Goal: Task Accomplishment & Management: Use online tool/utility

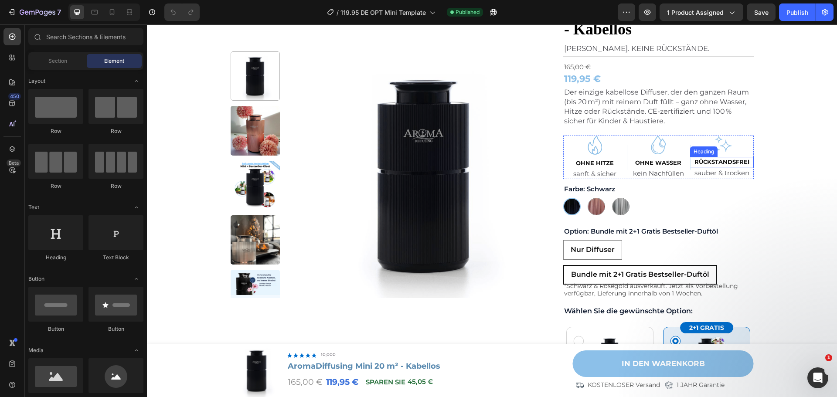
scroll to position [87, 0]
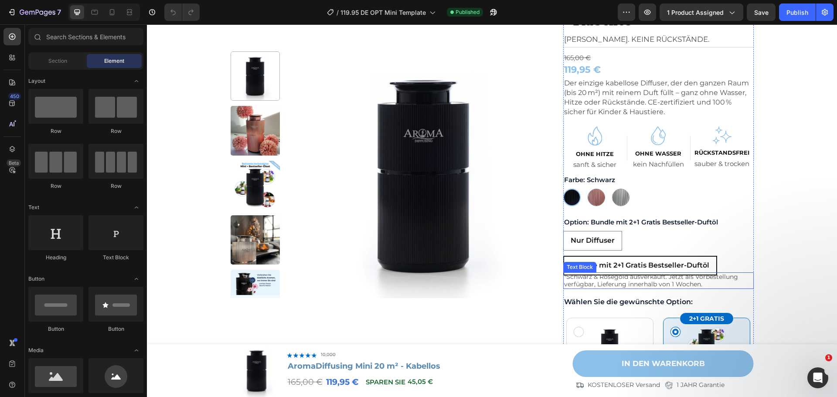
click at [679, 280] on p "*Schwarz & Roségold ausverkauft. Jetzt als Vorbestellung verfügbar, Lieferung i…" at bounding box center [658, 280] width 189 height 15
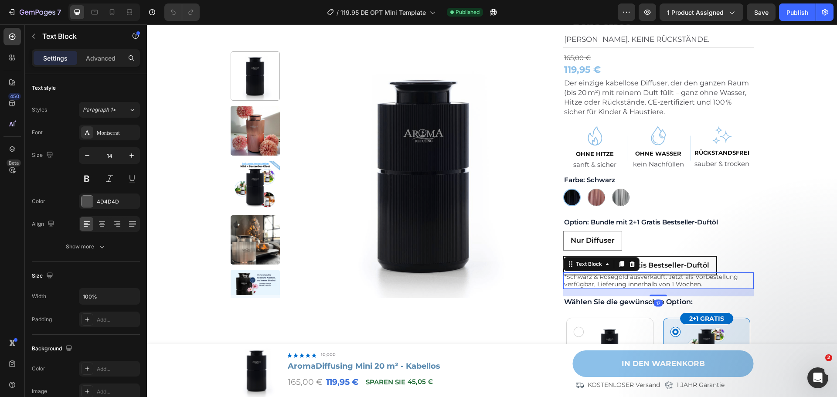
click at [630, 262] on icon at bounding box center [632, 264] width 6 height 6
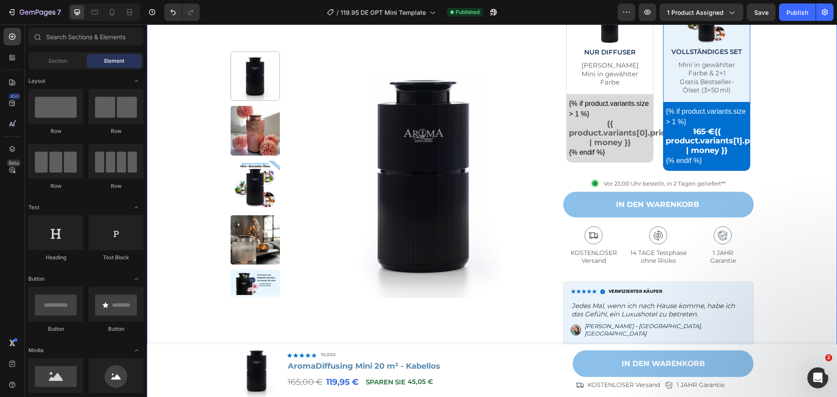
scroll to position [436, 0]
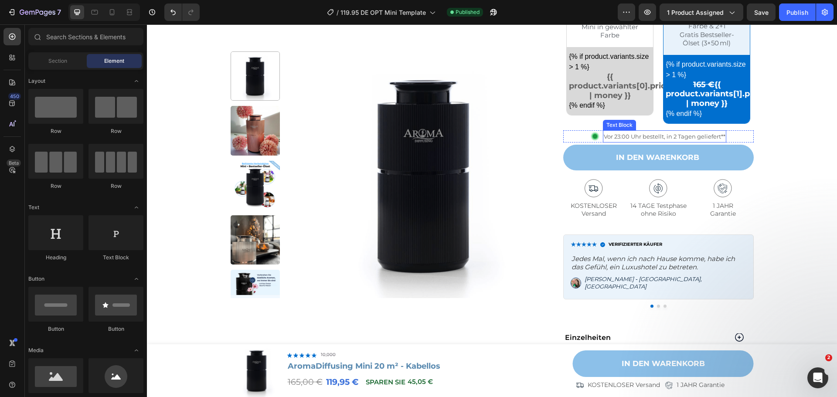
click at [699, 137] on span "Vor 23:00 Uhr bestellt, in 2 Tagen geliefert**" at bounding box center [664, 136] width 122 height 7
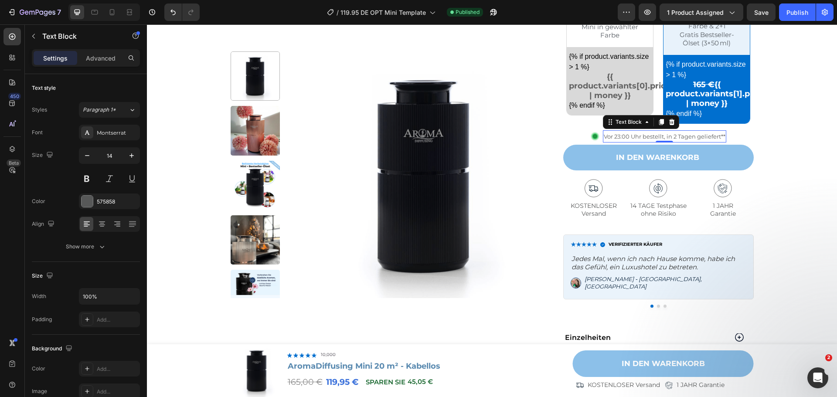
click at [716, 137] on span "Vor 23:00 Uhr bestellt, in 2 Tagen geliefert**" at bounding box center [664, 136] width 122 height 7
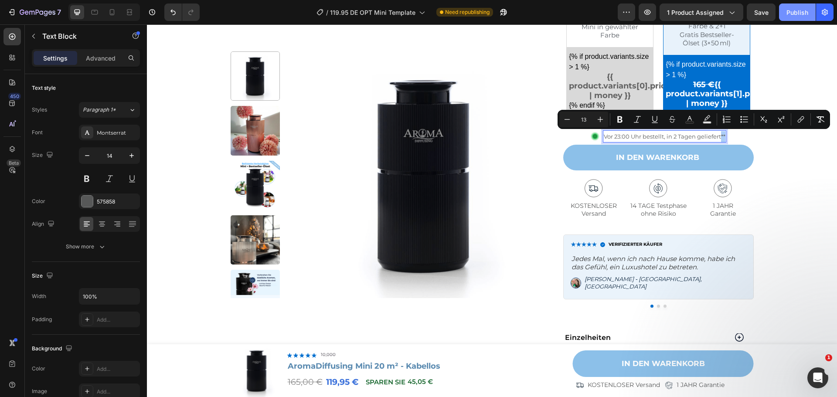
click at [792, 8] on div "Publish" at bounding box center [797, 12] width 22 height 9
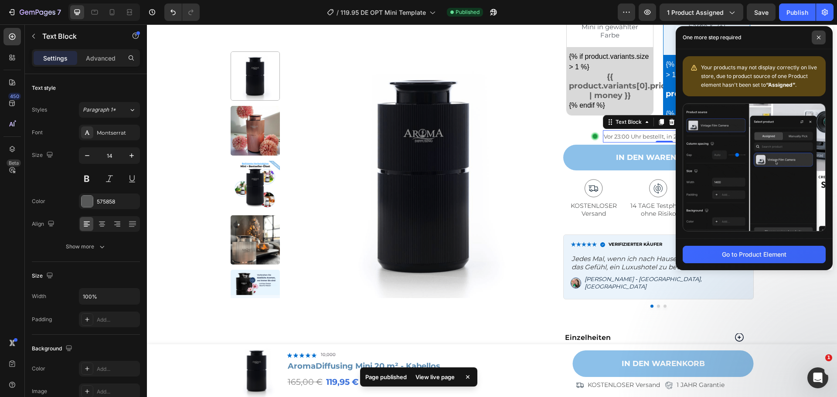
click at [818, 35] on icon at bounding box center [818, 37] width 4 height 4
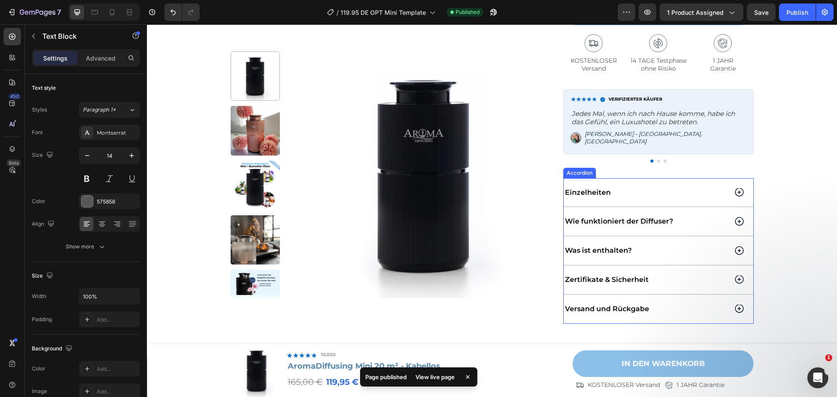
scroll to position [610, 0]
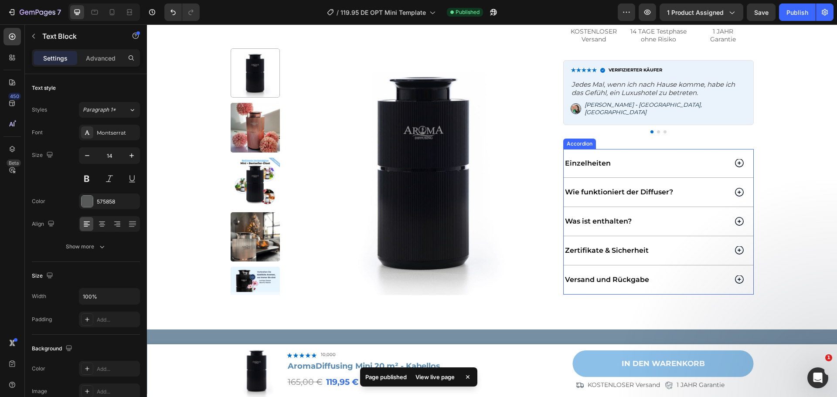
click at [729, 274] on div "Versand und Rückgabe" at bounding box center [658, 279] width 190 height 29
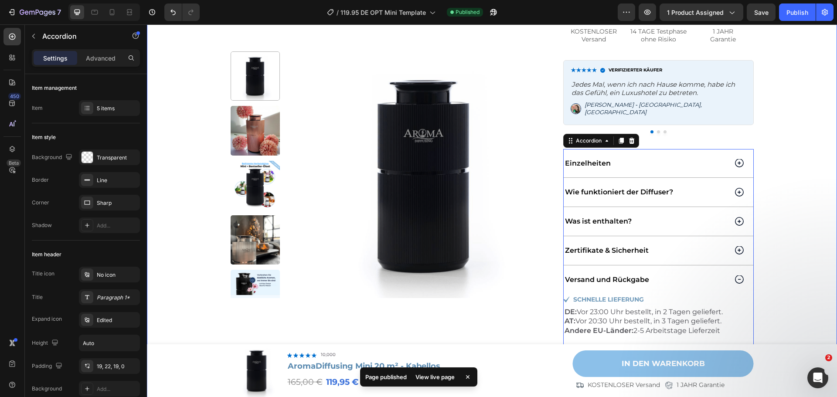
scroll to position [784, 0]
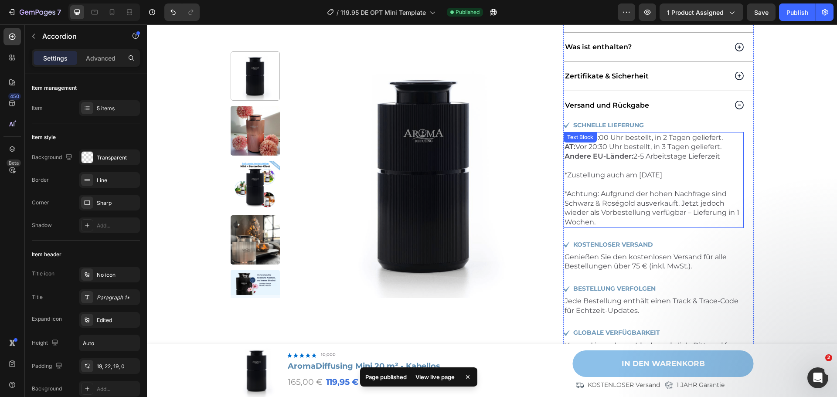
click at [621, 210] on p "*Zustellung auch am [DATE] *Achtung: Aufgrund der hohen Nachfrage sind Schwarz …" at bounding box center [653, 198] width 178 height 57
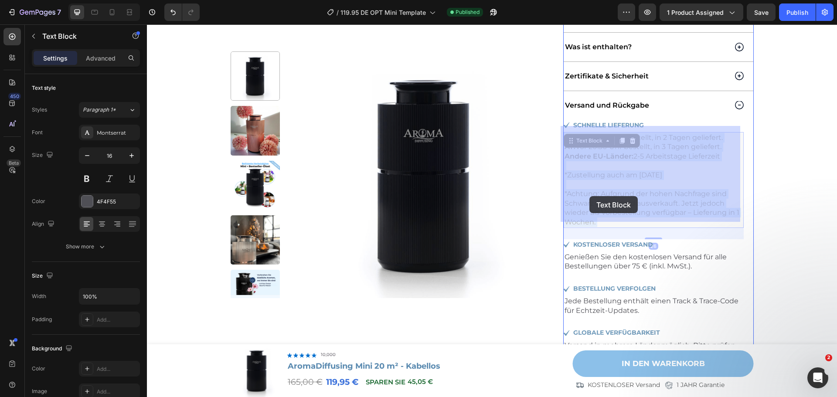
drag, startPoint x: 605, startPoint y: 213, endPoint x: 589, endPoint y: 196, distance: 23.7
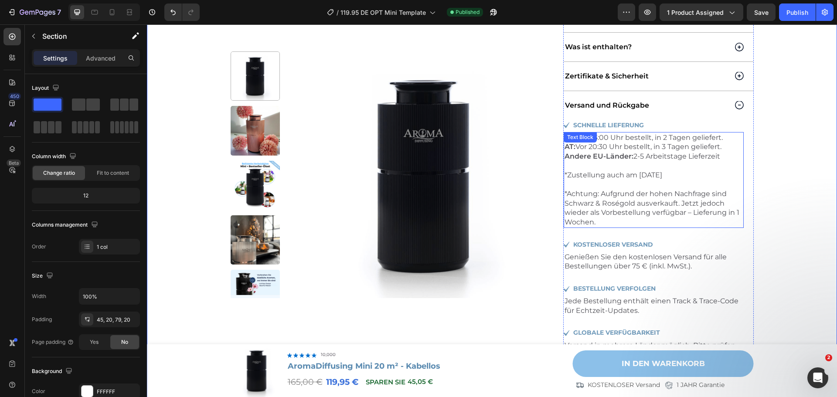
click at [686, 209] on p "*Zustellung auch am [DATE] *Achtung: Aufgrund der hohen Nachfrage sind Schwarz …" at bounding box center [653, 198] width 178 height 57
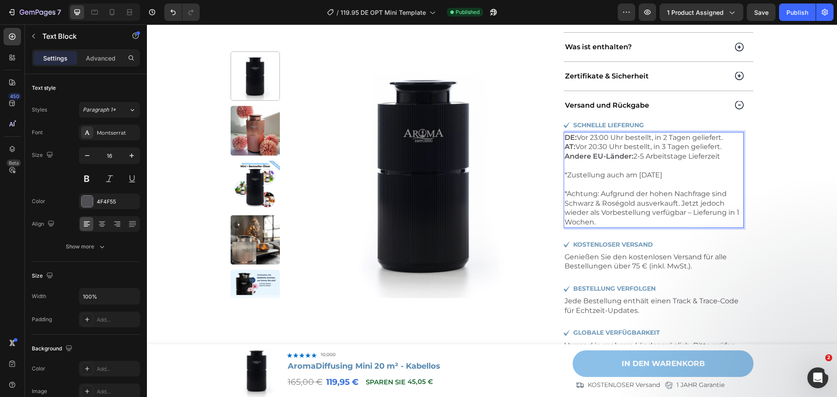
click at [586, 193] on p "*Zustellung auch am [DATE] *Achtung: Aufgrund der hohen Nachfrage sind Schwarz …" at bounding box center [653, 198] width 178 height 57
click at [587, 207] on p "*Zustellung auch am [DATE] *Achtung: Aufgrund der hohen Nachfrage sind Schwarz …" at bounding box center [653, 198] width 178 height 57
click at [591, 215] on p "*Zustellung auch am [DATE] *Achtung: Aufgrund der hohen Nachfrage sind Schwarz …" at bounding box center [653, 198] width 178 height 57
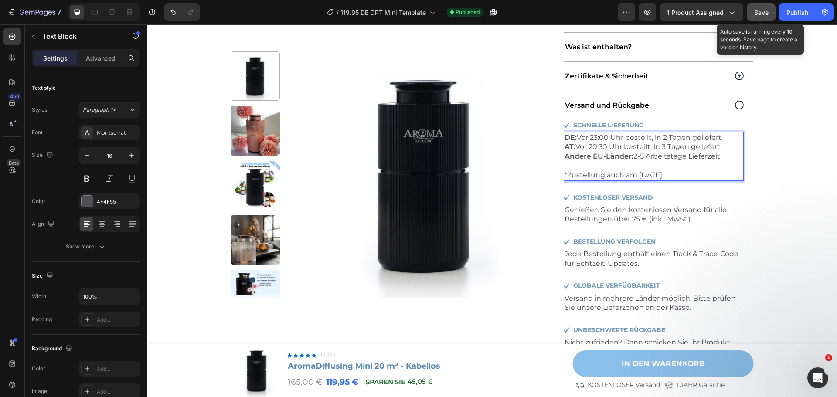
click at [764, 11] on span "Save" at bounding box center [761, 12] width 14 height 7
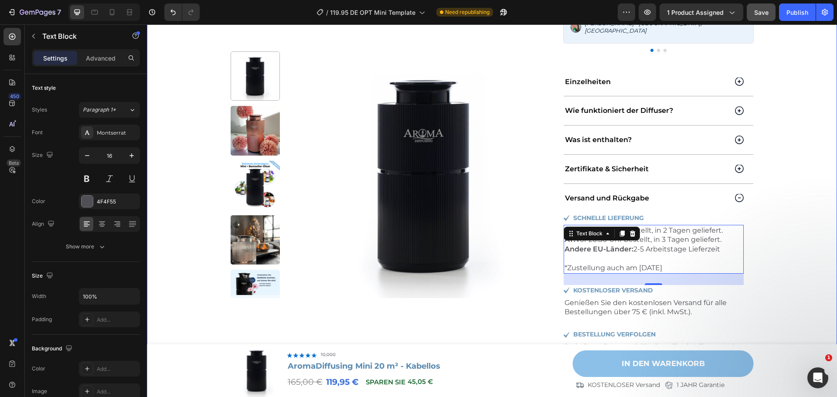
scroll to position [697, 0]
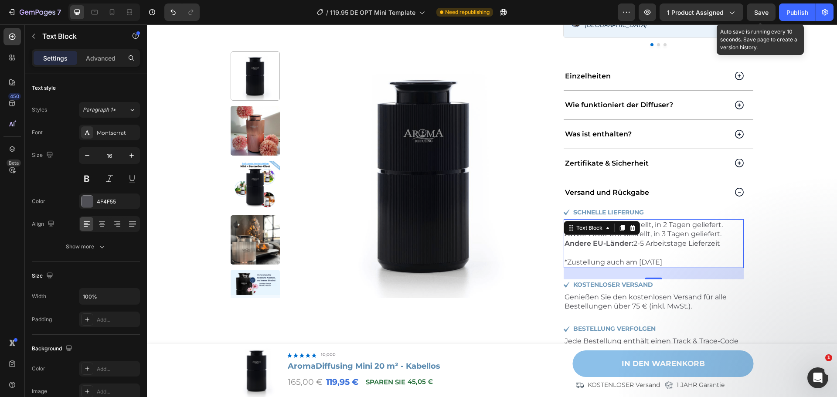
click at [766, 10] on span "Save" at bounding box center [761, 12] width 14 height 7
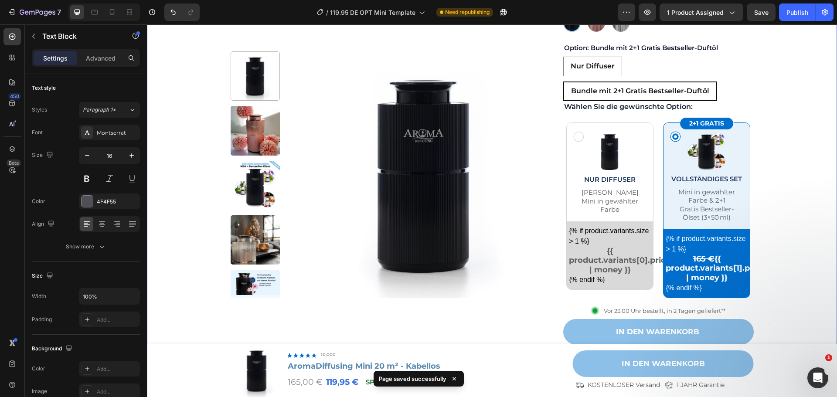
scroll to position [87, 0]
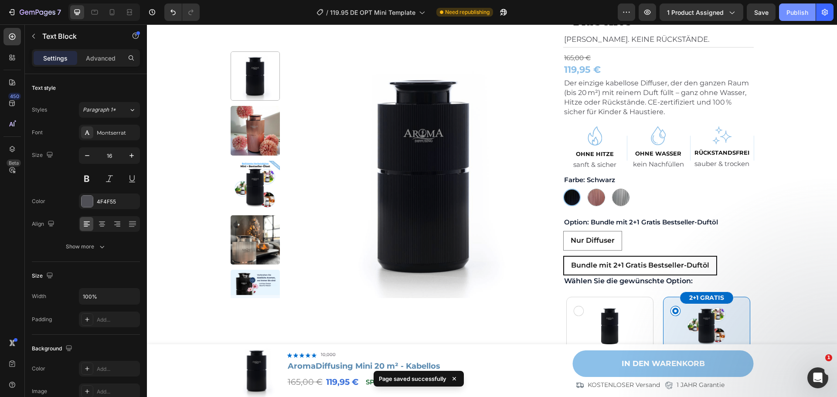
click at [787, 11] on div "Publish" at bounding box center [797, 12] width 22 height 9
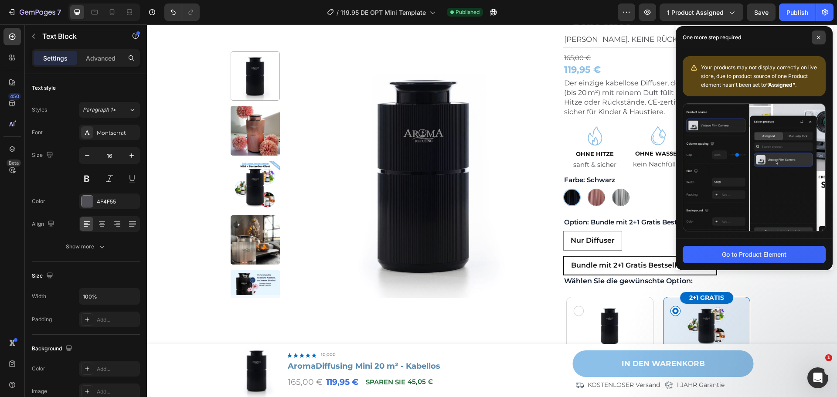
click at [817, 40] on span at bounding box center [818, 37] width 14 height 14
